Goal: Task Accomplishment & Management: Complete application form

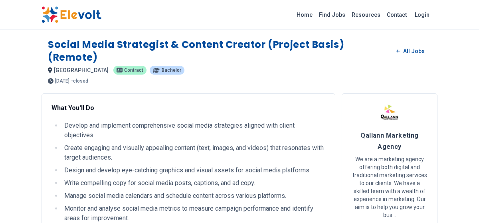
click at [253, 56] on h1 "Social Media Strategist & Content Creator (Project Basis) (Remote)" at bounding box center [219, 51] width 342 height 26
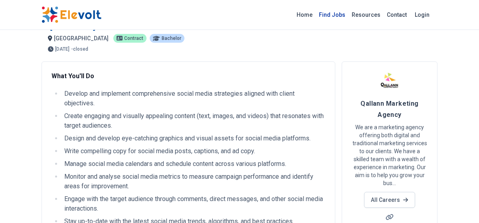
click at [336, 15] on link "Find Jobs" at bounding box center [332, 14] width 33 height 13
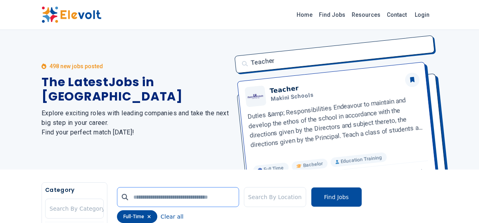
click at [178, 201] on input "text" at bounding box center [178, 197] width 122 height 20
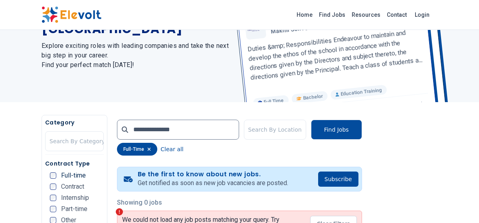
scroll to position [80, 0]
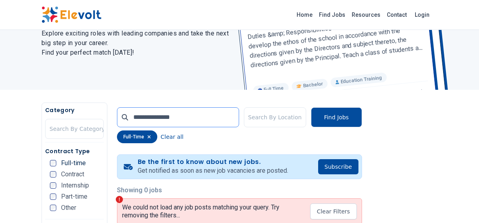
click at [202, 112] on input "**********" at bounding box center [178, 117] width 122 height 20
click at [196, 125] on input "**********" at bounding box center [178, 117] width 122 height 20
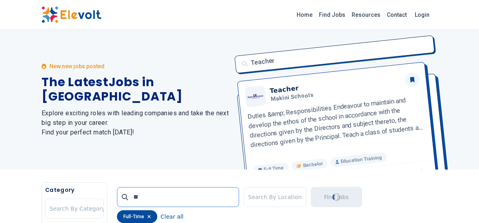
type input "*"
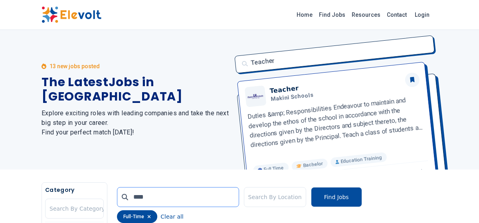
type input "****"
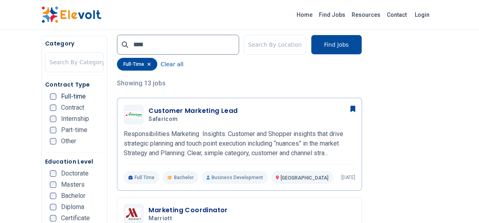
scroll to position [176, 0]
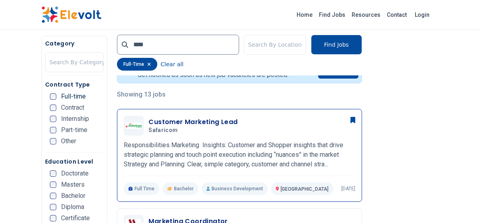
click at [212, 120] on h3 "Customer Marketing Lead" at bounding box center [193, 122] width 89 height 10
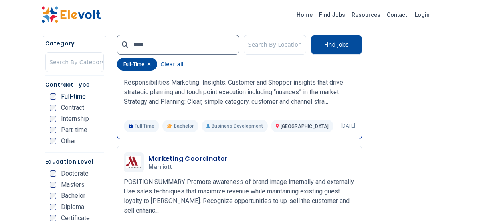
scroll to position [240, 0]
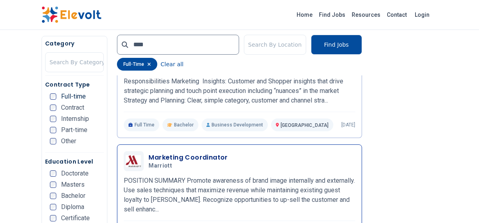
click at [192, 157] on h3 "Marketing Coordinator" at bounding box center [188, 158] width 79 height 10
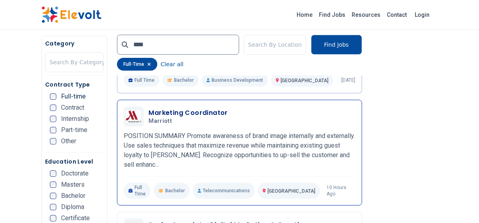
scroll to position [303, 0]
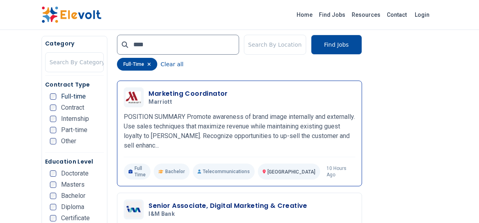
click at [231, 103] on div "Marketing Coordinator Marriott 09/30/2025 10/30/2025" at bounding box center [252, 97] width 206 height 17
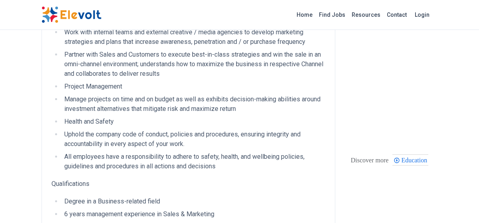
scroll to position [351, 0]
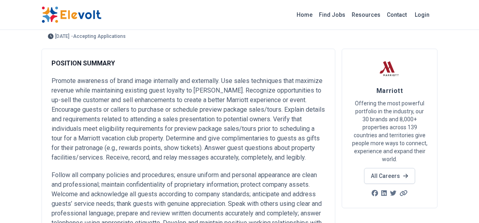
scroll to position [64, 0]
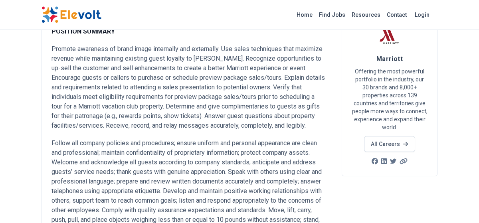
click at [325, 159] on p "Follow all company policies and procedures; ensure uniform and personal appeara…" at bounding box center [189, 191] width 274 height 105
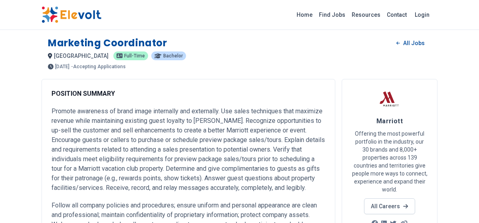
scroll to position [0, 0]
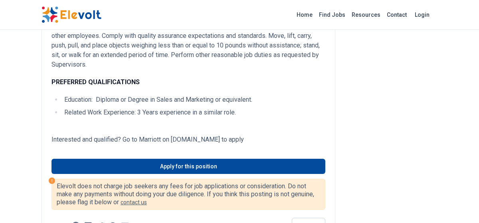
scroll to position [240, 0]
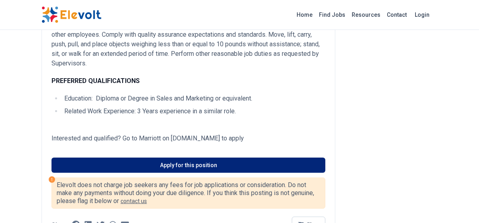
click at [196, 173] on link "Apply for this position" at bounding box center [189, 165] width 274 height 15
